Goal: Task Accomplishment & Management: Complete application form

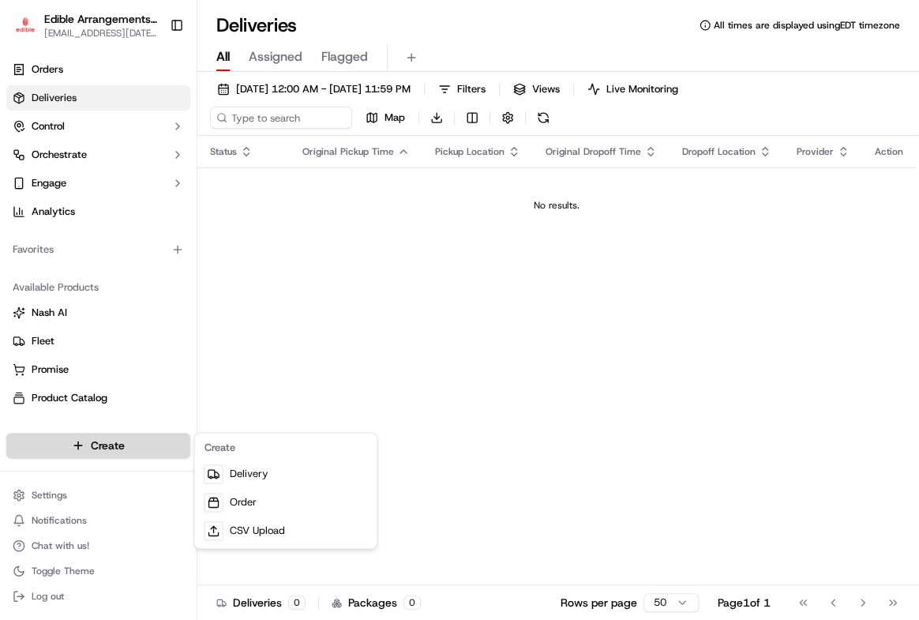
click at [119, 441] on html "Edible Arrangements - [GEOGRAPHIC_DATA], IN [EMAIL_ADDRESS][DATE][DOMAIN_NAME] …" at bounding box center [459, 310] width 919 height 620
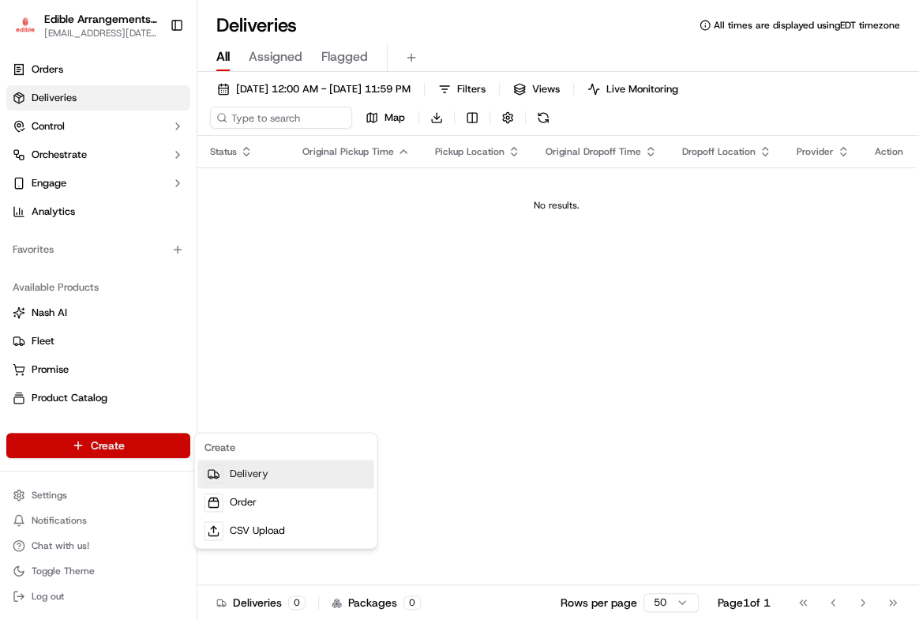
click at [267, 472] on link "Delivery" at bounding box center [285, 473] width 176 height 28
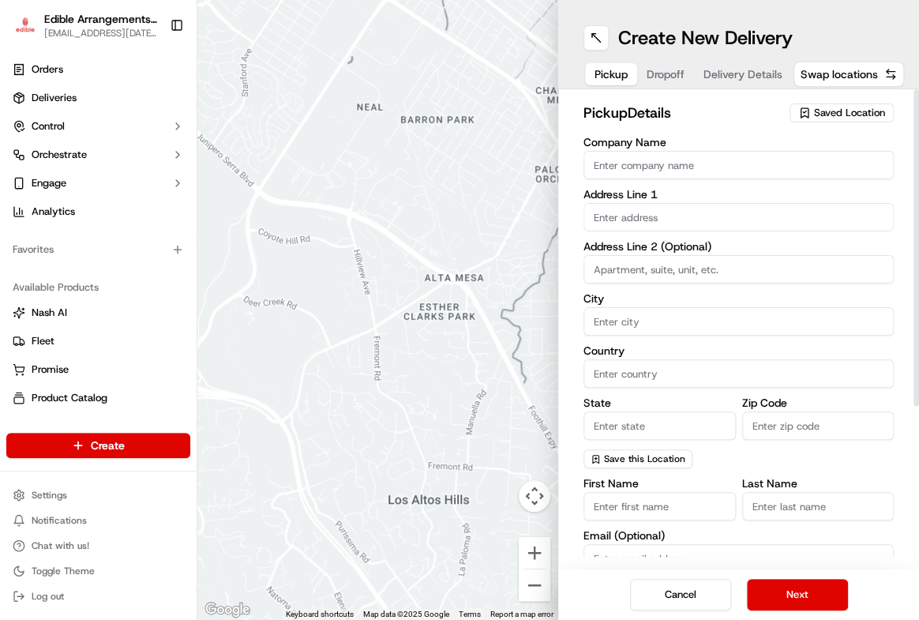
click at [624, 163] on input "Company Name" at bounding box center [738, 165] width 310 height 28
type input "Edible Arrangements"
type input "123 S Michigan St"
type input "South Bend"
type input "United States"
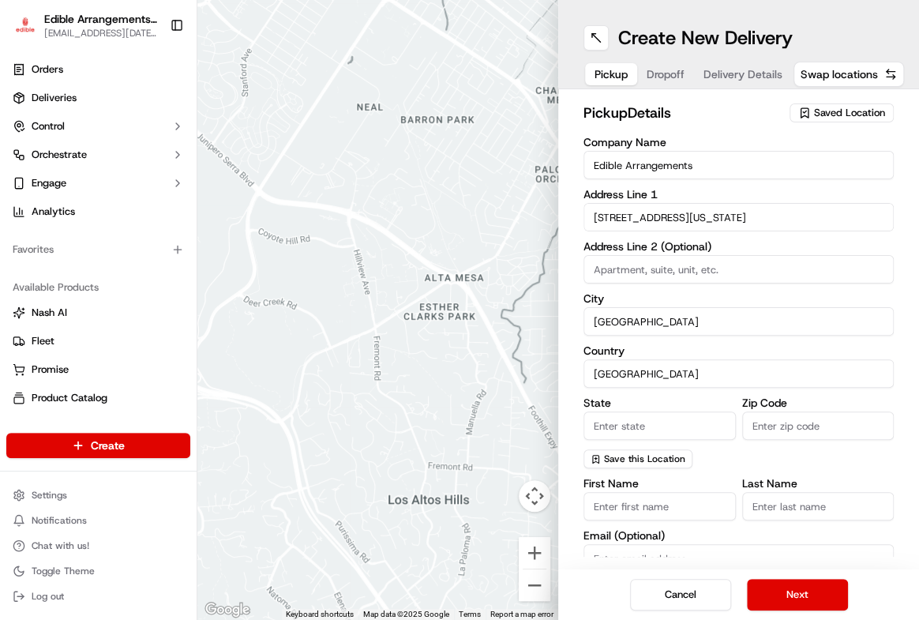
type input "IN"
type input "46601"
type input "Gail"
type input "Aubrey"
type input "ediblearrangements1349@gmail.com"
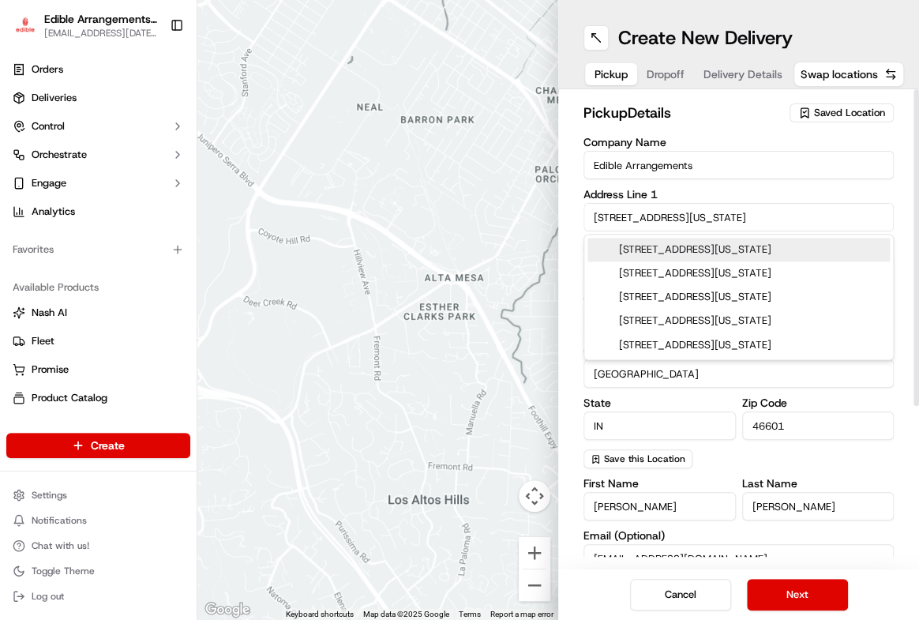
click at [907, 221] on div "pickup Details Saved Location Company Name Edible Arrangements Address Line 1 1…" at bounding box center [738, 329] width 361 height 480
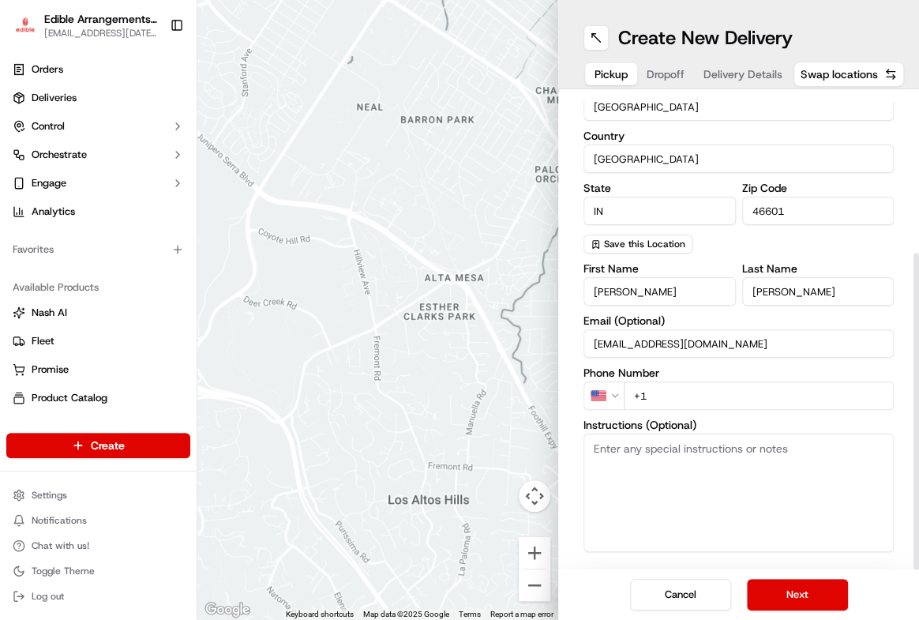
scroll to position [236, 0]
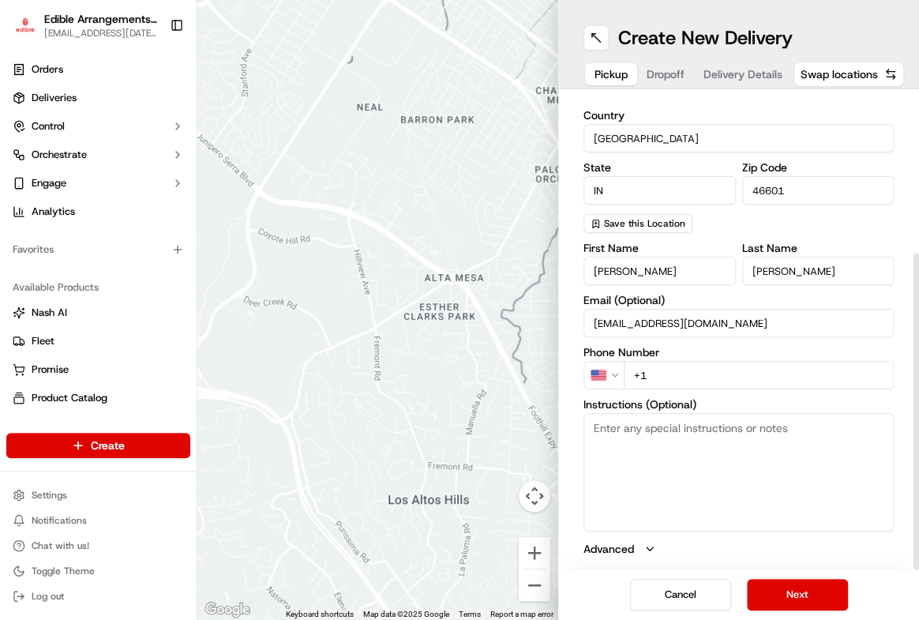
click at [699, 378] on input "+1" at bounding box center [759, 375] width 270 height 28
type input "+1 574 234 8182"
click at [802, 597] on button "Next" at bounding box center [797, 595] width 101 height 32
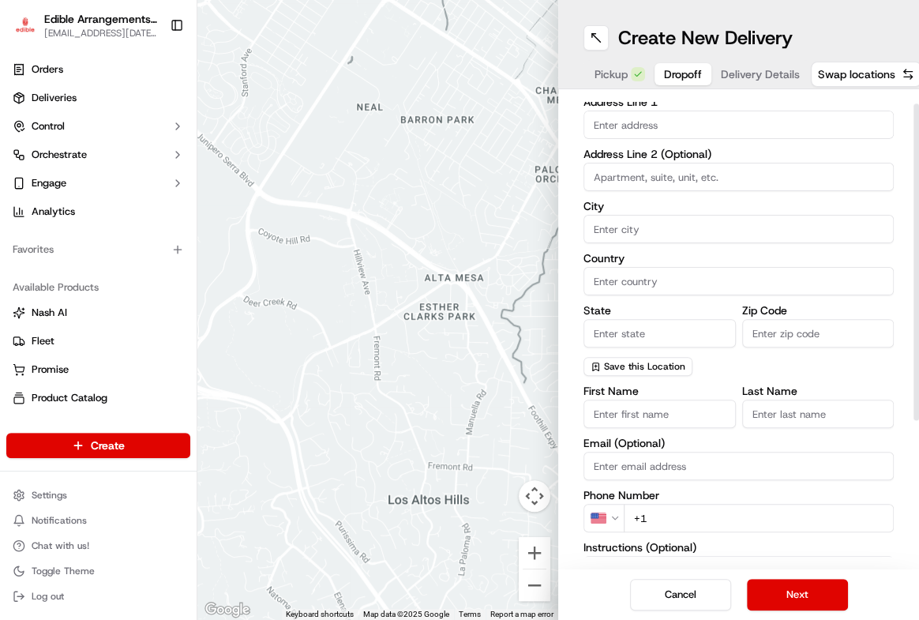
scroll to position [0, 0]
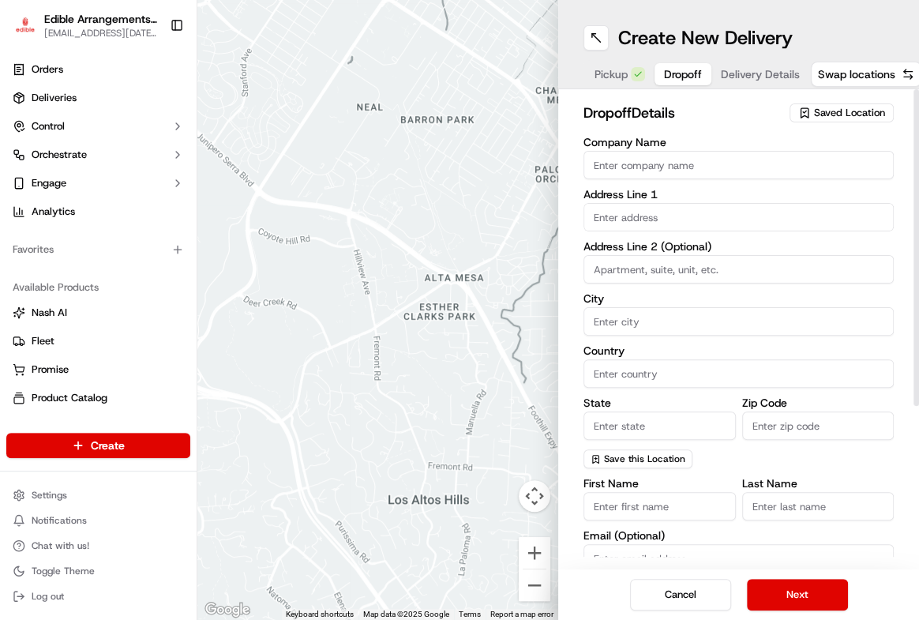
click at [673, 167] on input "Company Name" at bounding box center [738, 165] width 310 height 28
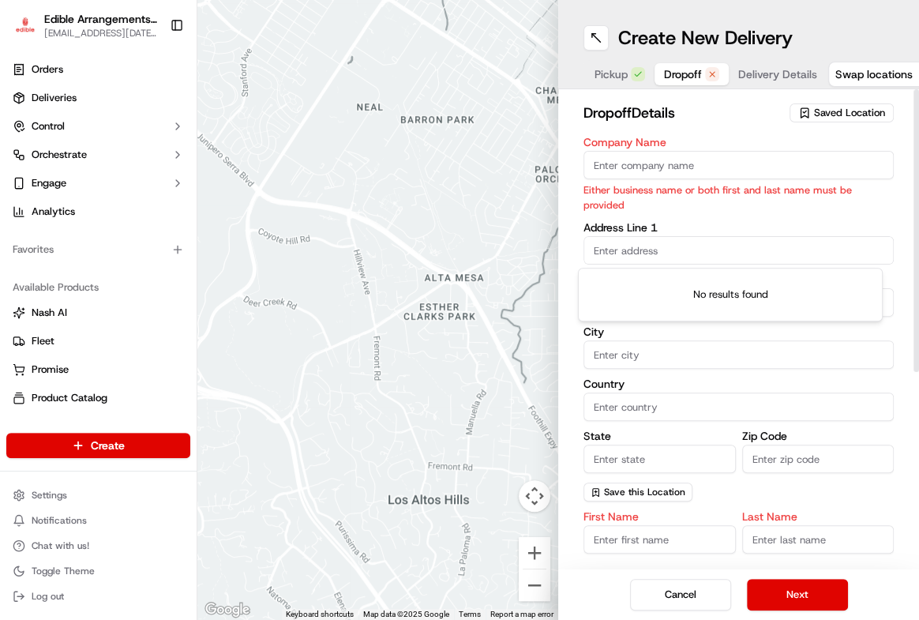
click at [643, 216] on div "Company Name Either business name or both first and last name must be provided …" at bounding box center [738, 319] width 310 height 365
click at [624, 173] on input "Company Name" at bounding box center [738, 165] width 310 height 28
type input "Harold Odum"
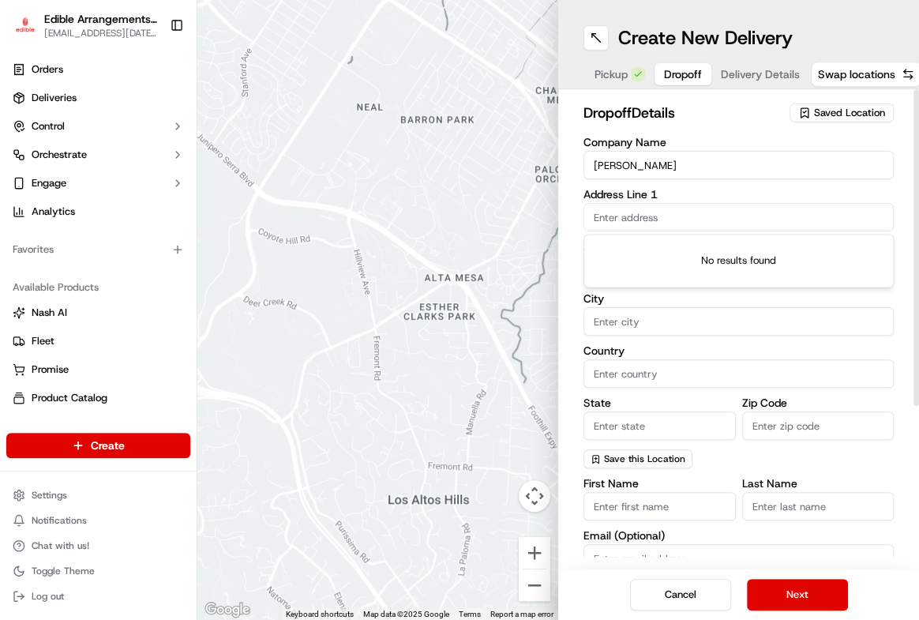
click at [622, 253] on body "Edible Arrangements - South Bend, IN in1349@edible.store Toggle Sidebar Orders …" at bounding box center [459, 310] width 919 height 620
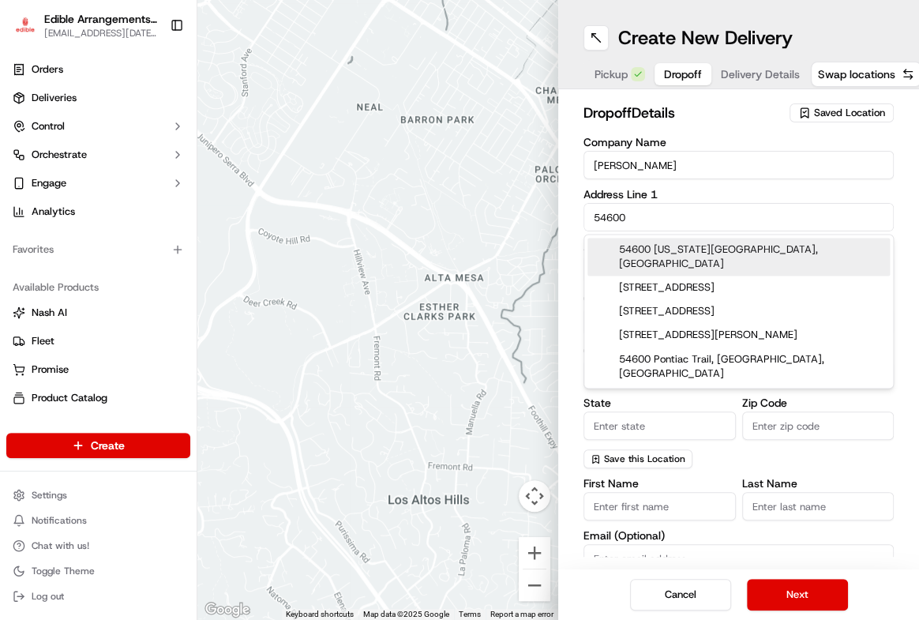
click at [626, 248] on div "54600 Indiana 13, Middlebury, IN" at bounding box center [738, 257] width 302 height 38
type input "54600 IN-13, Middlebury, IN 46540, USA"
type input "Middlebury"
type input "United States"
type input "IN"
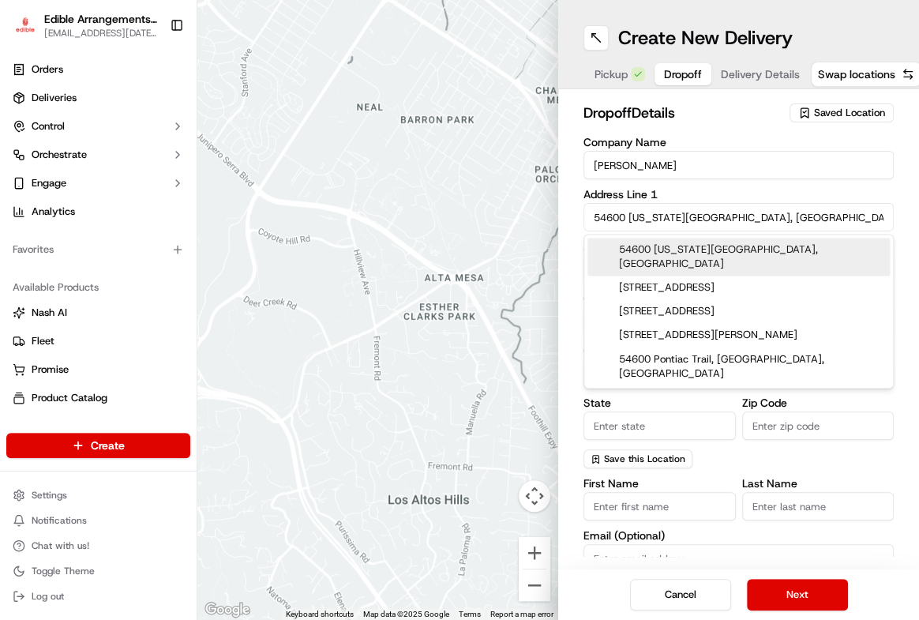
type input "46540"
type input "54600 Indiana 13"
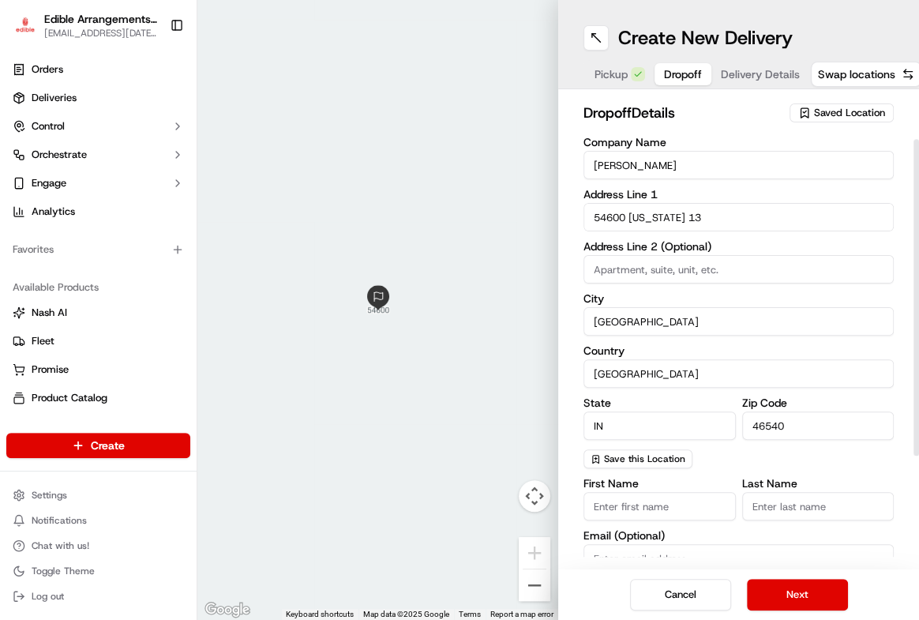
scroll to position [71, 0]
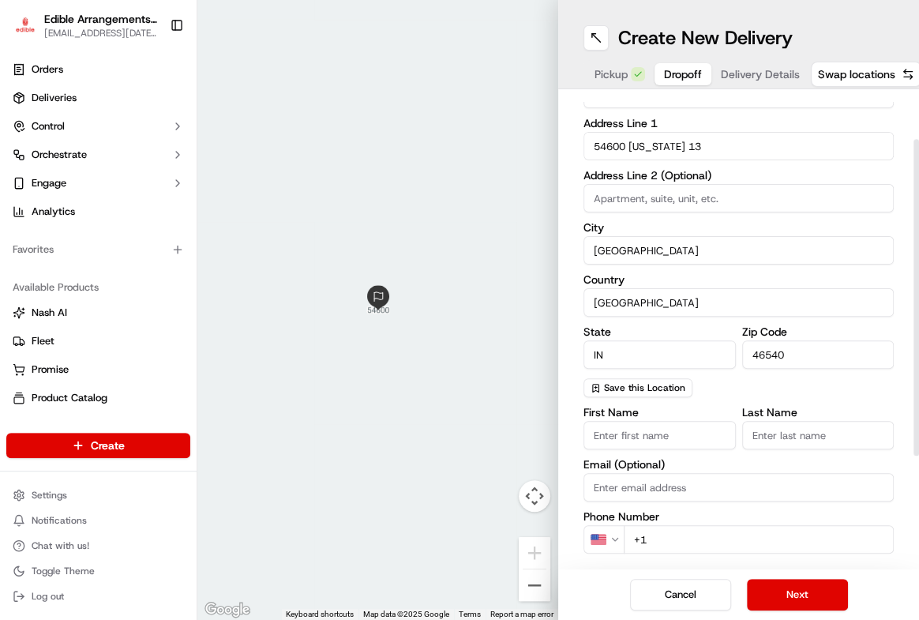
click at [677, 445] on input "First Name" at bounding box center [659, 435] width 152 height 28
type input "Harold"
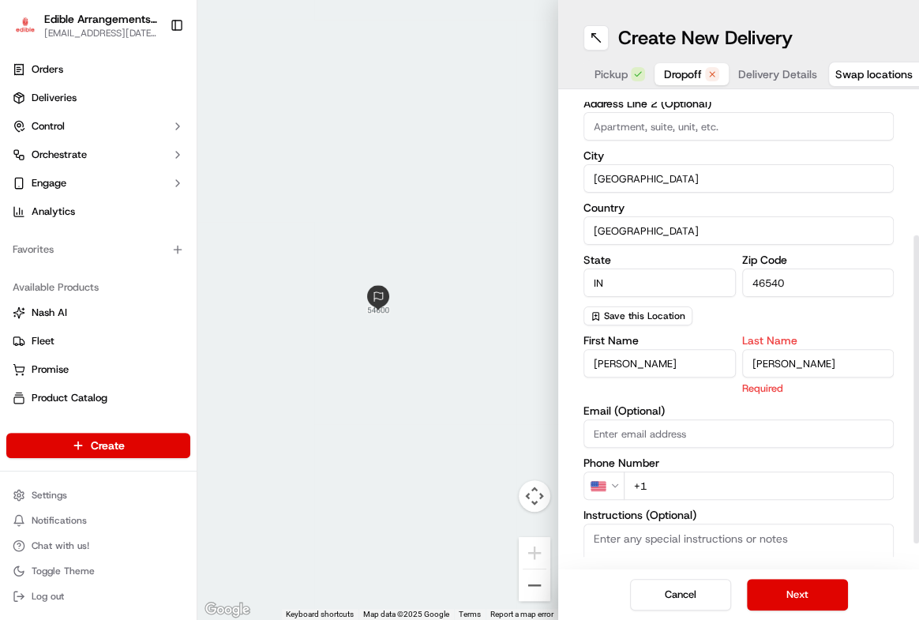
scroll to position [215, 0]
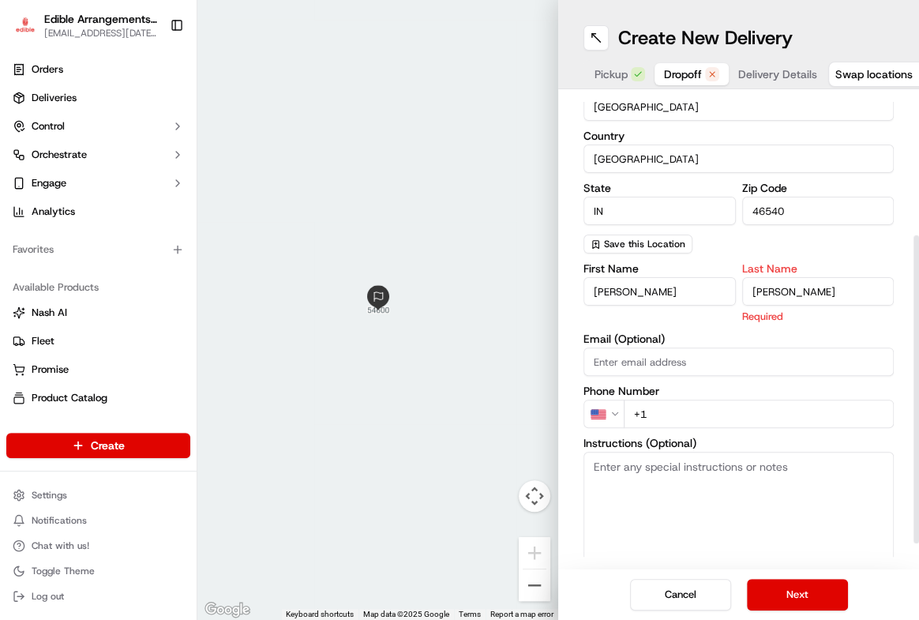
type input "Odum"
click at [678, 419] on div "First Name Harold Last Name Odum Required Email (Optional) Phone Number US +1 I…" at bounding box center [738, 429] width 310 height 333
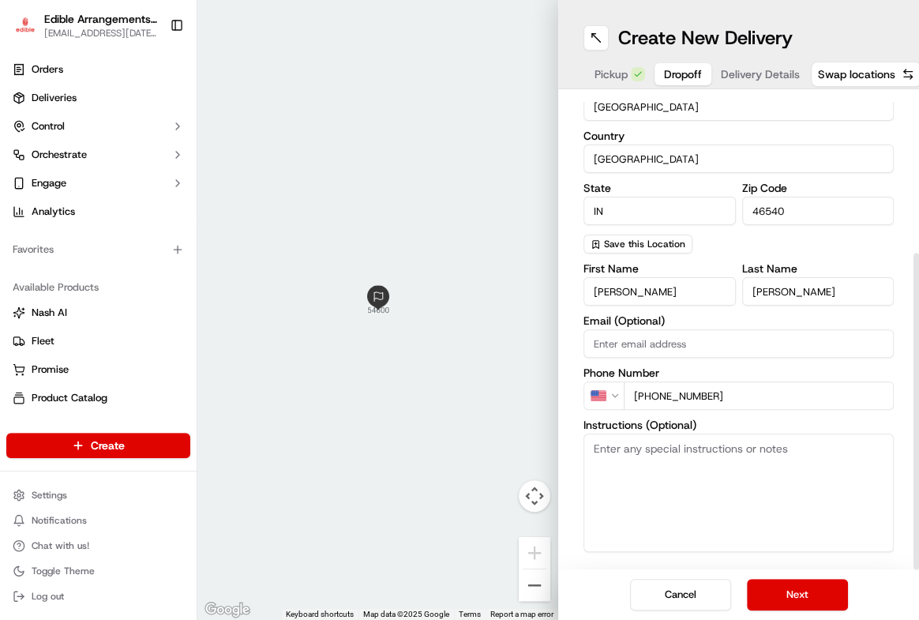
scroll to position [235, 0]
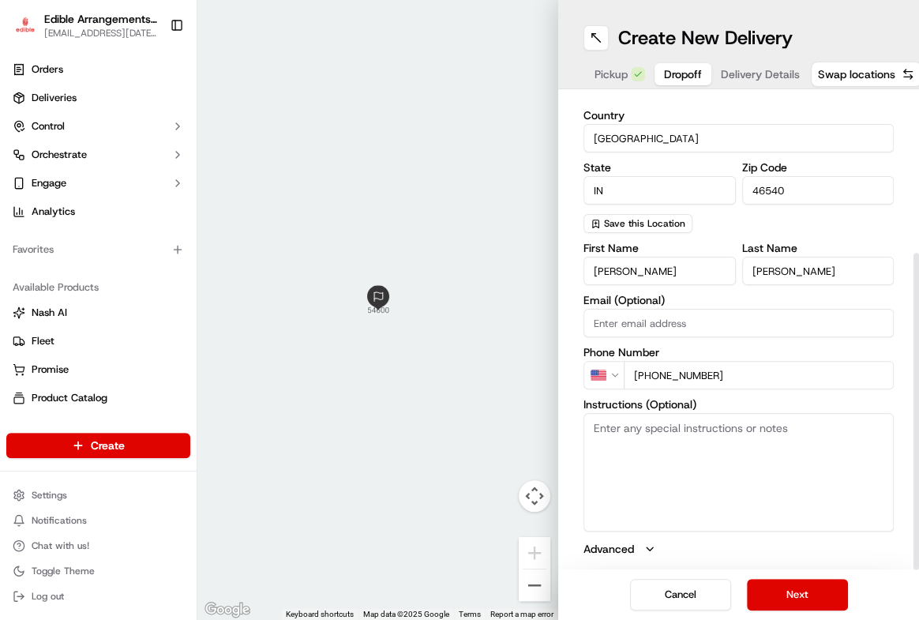
type input "+1 574 370 7516"
click at [765, 461] on textarea "Instructions (Optional)" at bounding box center [738, 472] width 310 height 118
type textarea "Please call recipient upon delivery to ensure proper delivery is completed."
click at [624, 552] on label "Advanced" at bounding box center [608, 549] width 51 height 16
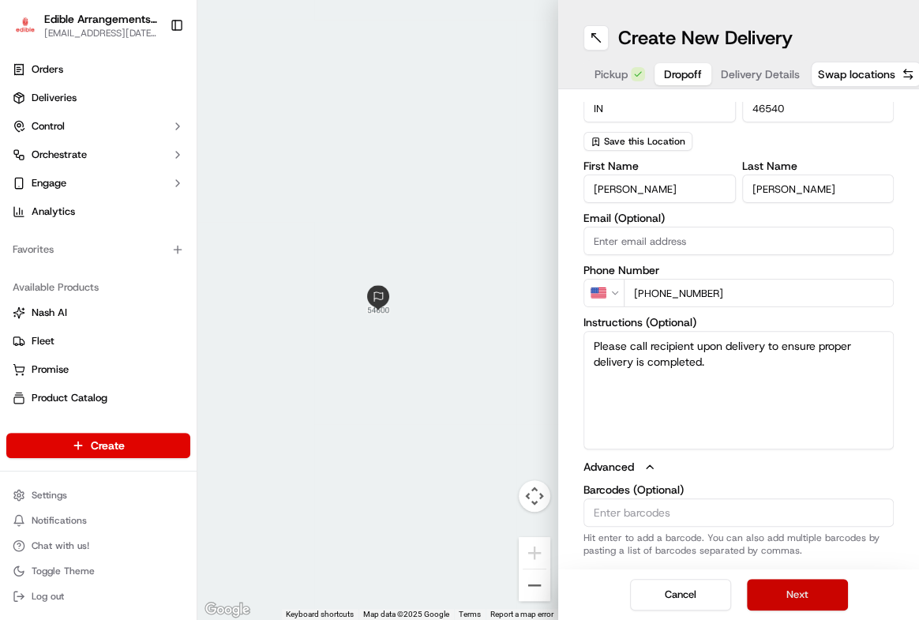
click at [813, 588] on button "Next" at bounding box center [797, 595] width 101 height 32
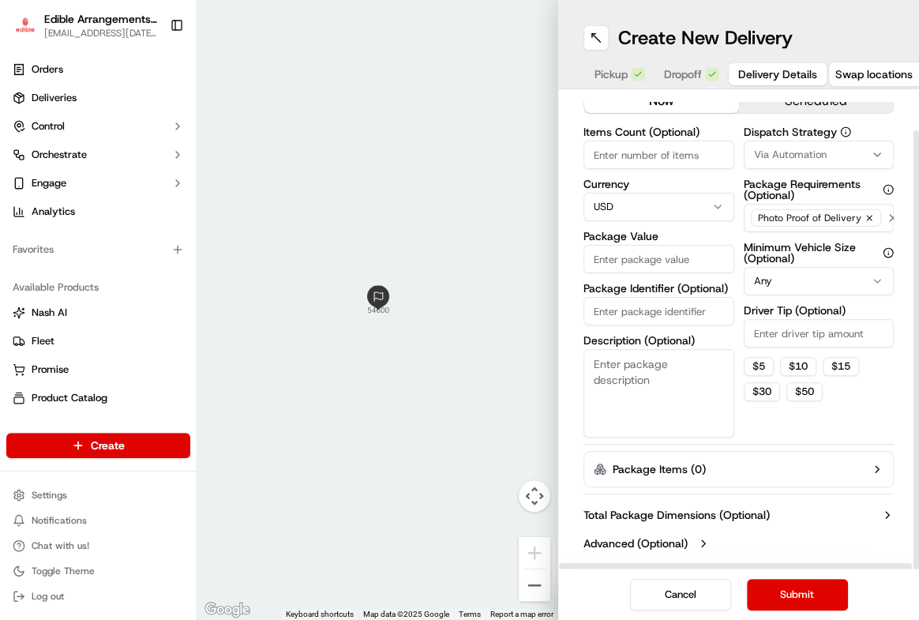
scroll to position [0, 0]
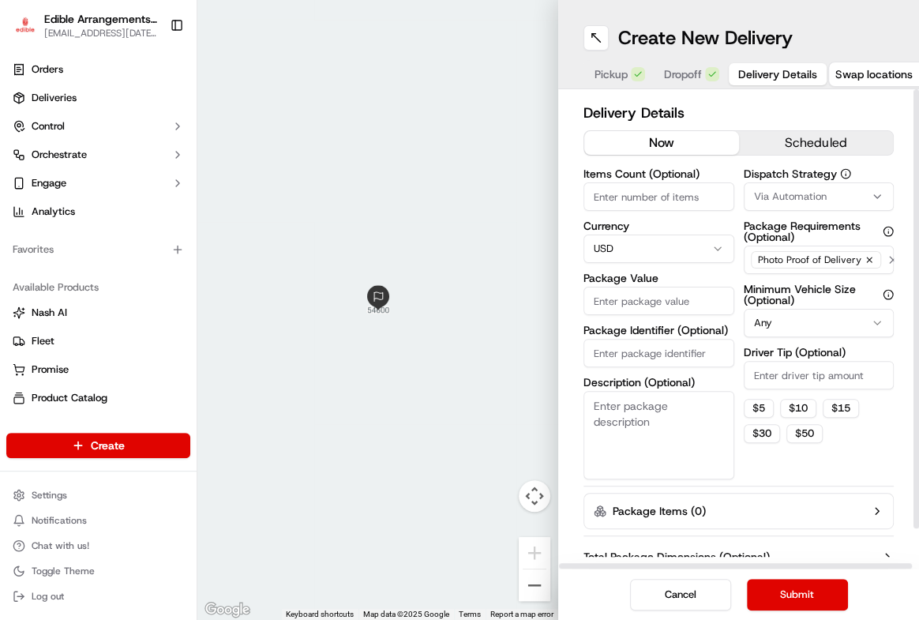
click at [657, 189] on input "Items Count (Optional)" at bounding box center [658, 196] width 151 height 28
type input "1"
click at [605, 303] on input "Package Value" at bounding box center [658, 301] width 151 height 28
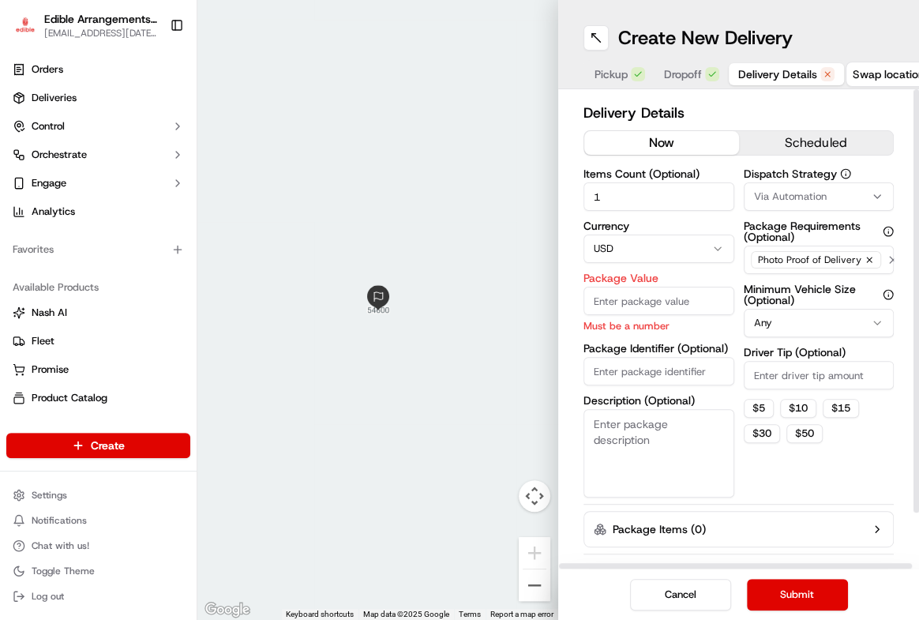
click at [871, 445] on div "Dispatch Strategy Via Automation Package Requirements (Optional) Photo Proof of…" at bounding box center [818, 332] width 151 height 329
click at [630, 298] on input "Package Value" at bounding box center [658, 301] width 151 height 28
type input "100.57"
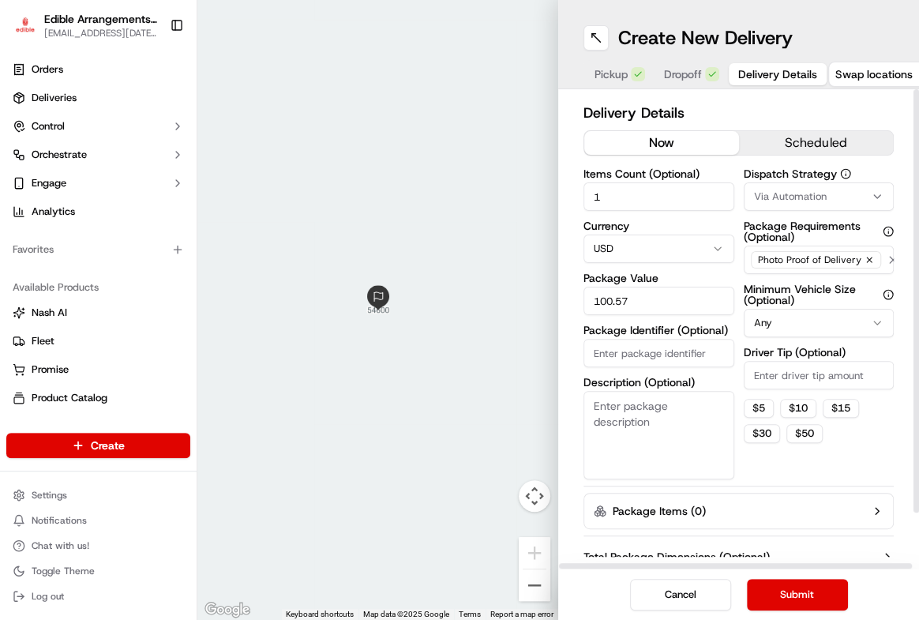
click at [673, 371] on div "Items Count (Optional) 1 Currency USD Package Value 100.57 Package Identifier (…" at bounding box center [658, 323] width 151 height 311
type input "0332"
click at [647, 411] on textarea "Description (Optional)" at bounding box center [658, 435] width 151 height 88
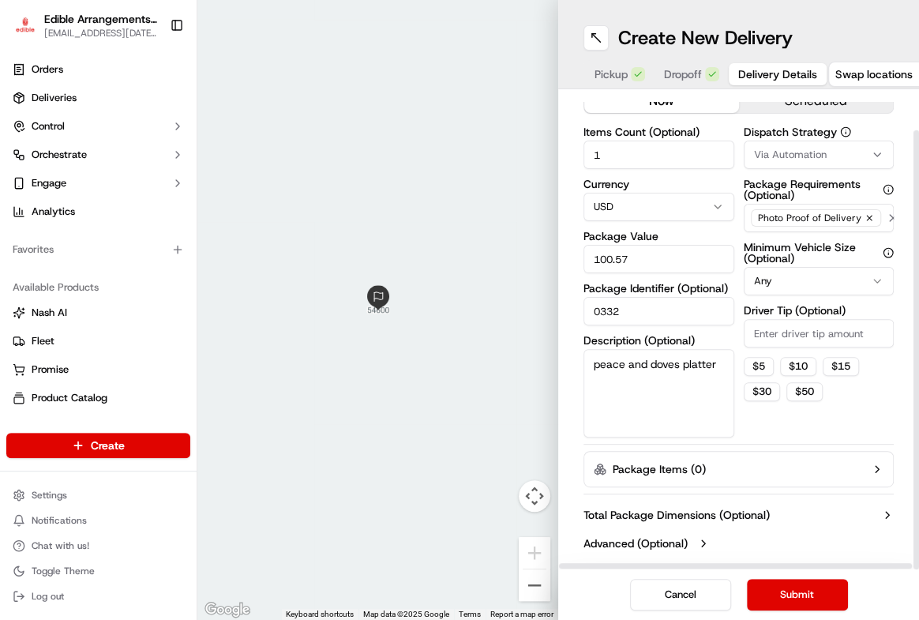
type textarea "peace and doves platter"
click at [857, 461] on button "Package Items ( 0 )" at bounding box center [738, 469] width 310 height 36
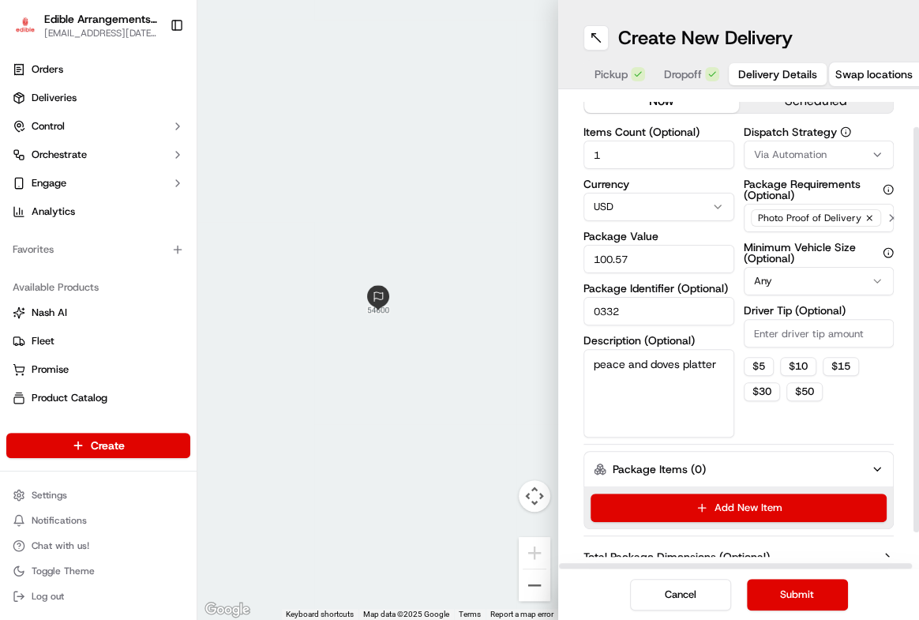
click at [894, 442] on div "Delivery Details now scheduled Items Count (Optional) 1 Currency USD Package Va…" at bounding box center [738, 329] width 361 height 480
click at [871, 463] on icon "button" at bounding box center [877, 469] width 13 height 13
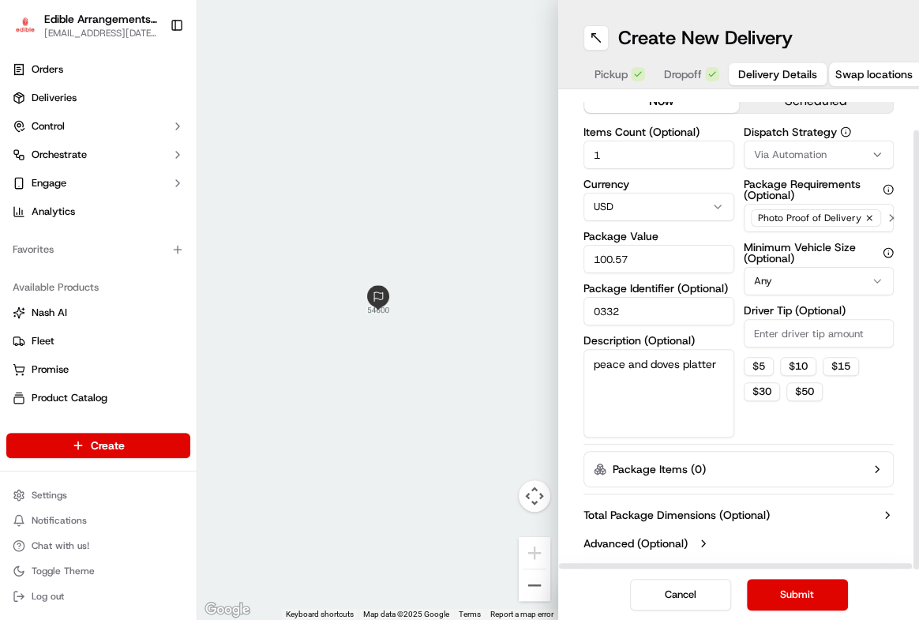
click at [685, 535] on button "Advanced (Optional)" at bounding box center [738, 543] width 310 height 16
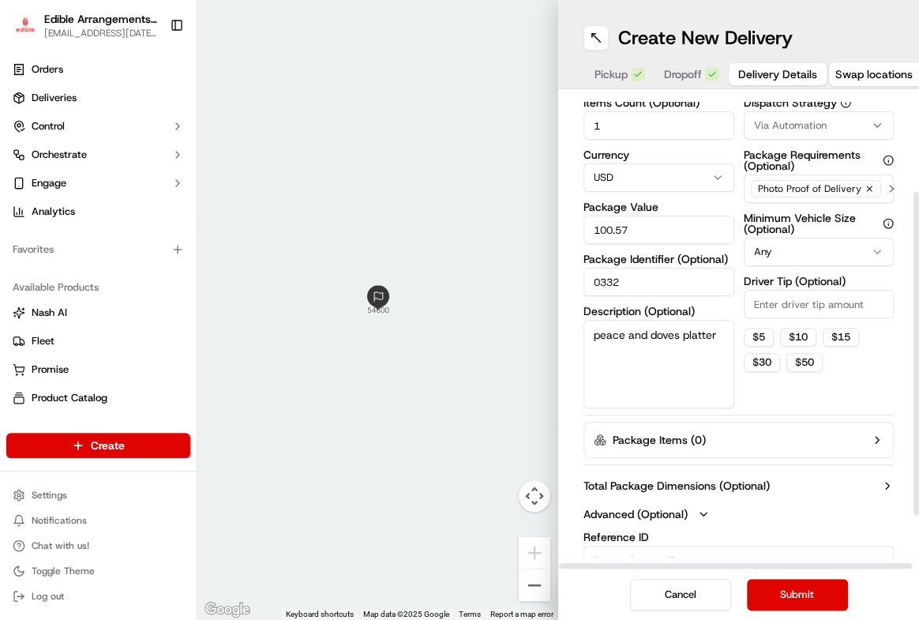
scroll to position [219, 0]
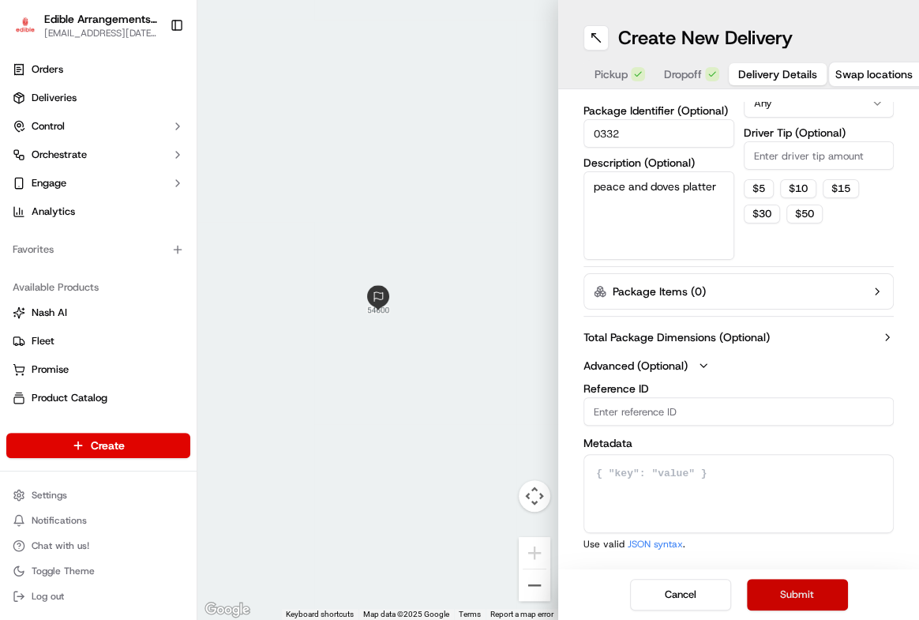
click at [803, 588] on button "Submit" at bounding box center [797, 595] width 101 height 32
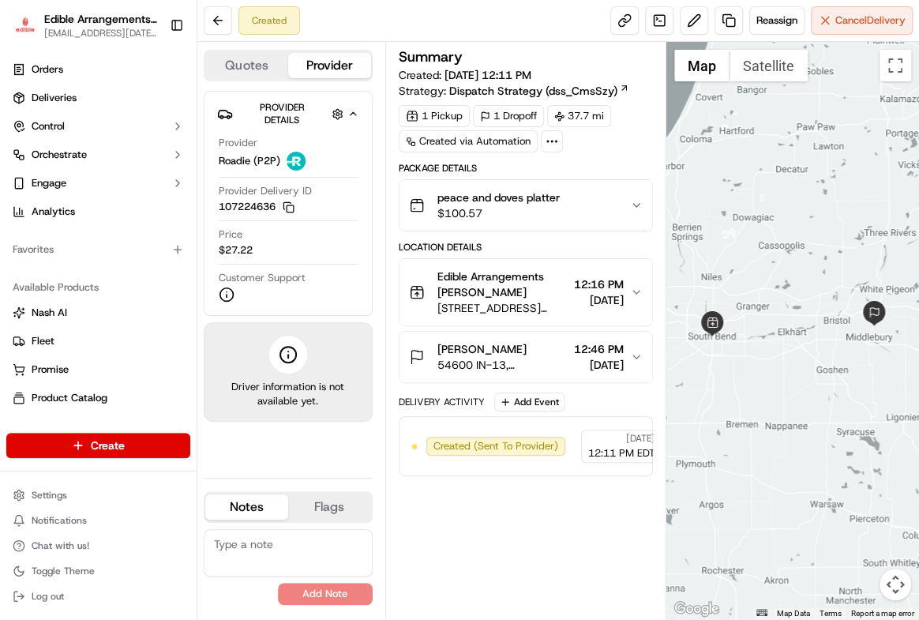
click at [444, 564] on div "Summary Created: 09/18/2025 12:11 PM Strategy: Dispatch Strategy (dss_CmsSzy) 1…" at bounding box center [526, 330] width 254 height 561
click at [605, 581] on div "Summary Created: 09/18/2025 12:11 PM Strategy: Dispatch Strategy (dss_CmsSzy) 1…" at bounding box center [526, 330] width 254 height 561
click at [70, 64] on link "Orders" at bounding box center [98, 69] width 184 height 25
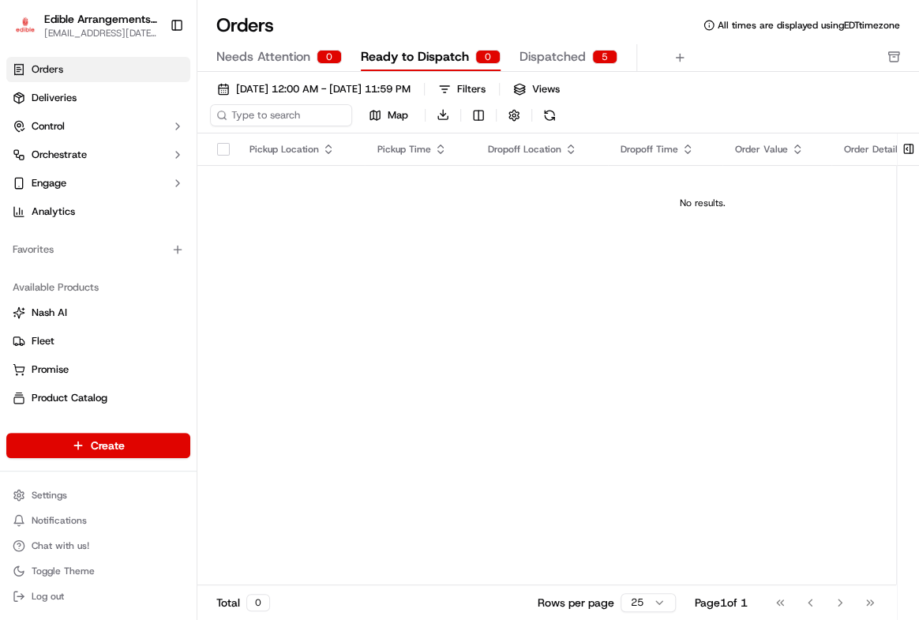
click at [545, 55] on span "Dispatched" at bounding box center [552, 56] width 66 height 19
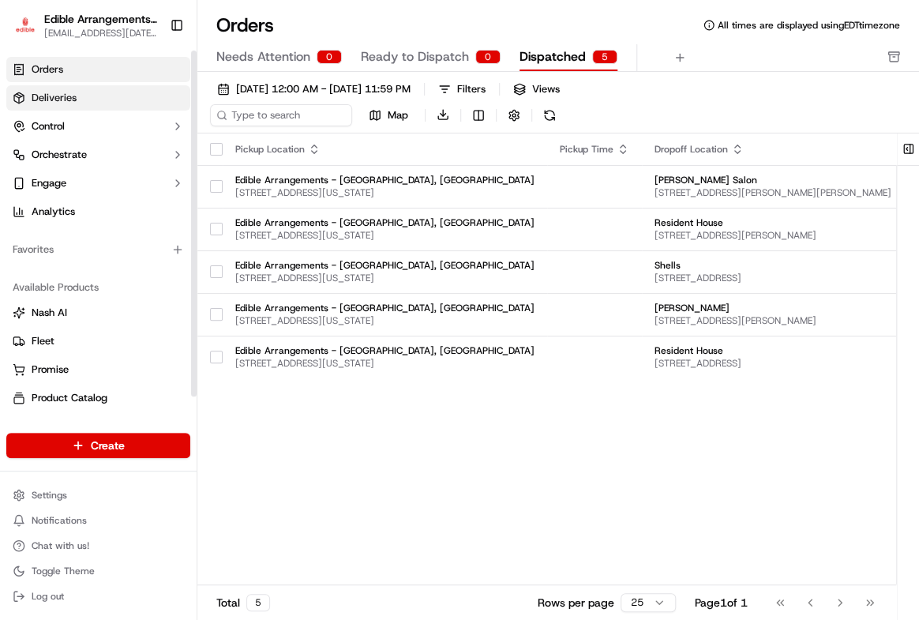
click at [46, 96] on span "Deliveries" at bounding box center [54, 98] width 45 height 14
